Goal: Information Seeking & Learning: Find specific fact

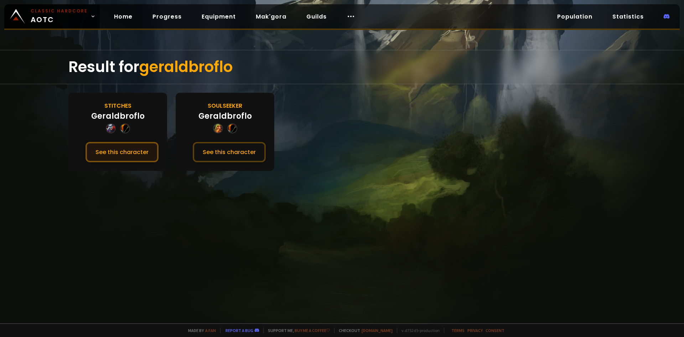
click at [124, 152] on button "See this character" at bounding box center [121, 152] width 73 height 20
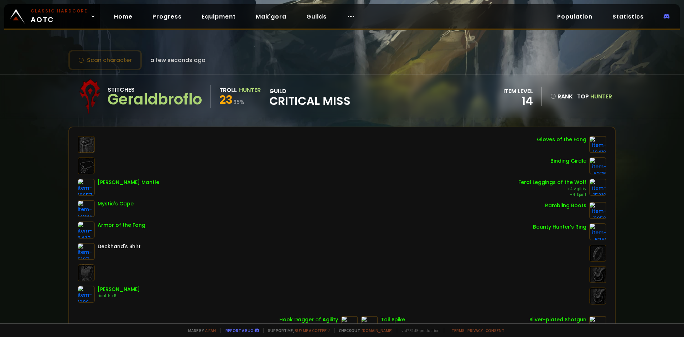
click at [293, 103] on span "Critical Miss" at bounding box center [309, 100] width 81 height 11
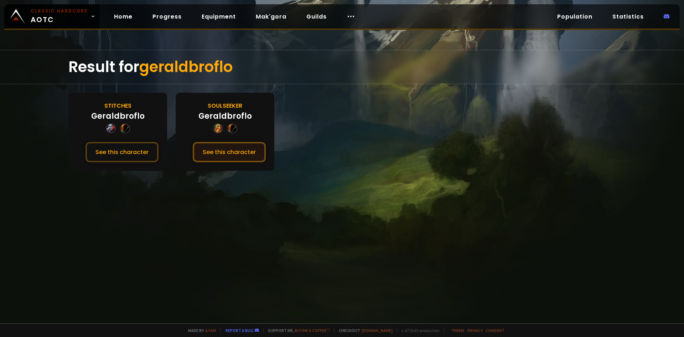
click at [224, 149] on button "See this character" at bounding box center [229, 152] width 73 height 20
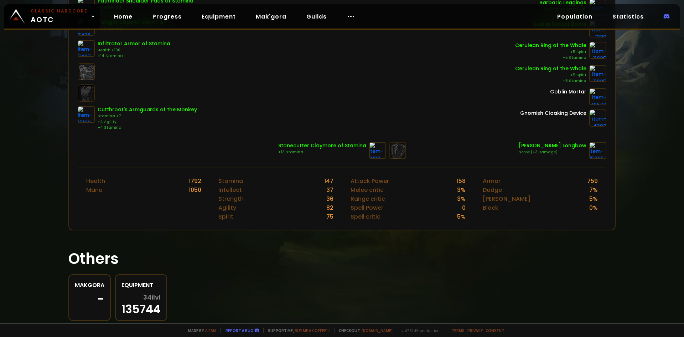
scroll to position [202, 0]
